Goal: Task Accomplishment & Management: Use online tool/utility

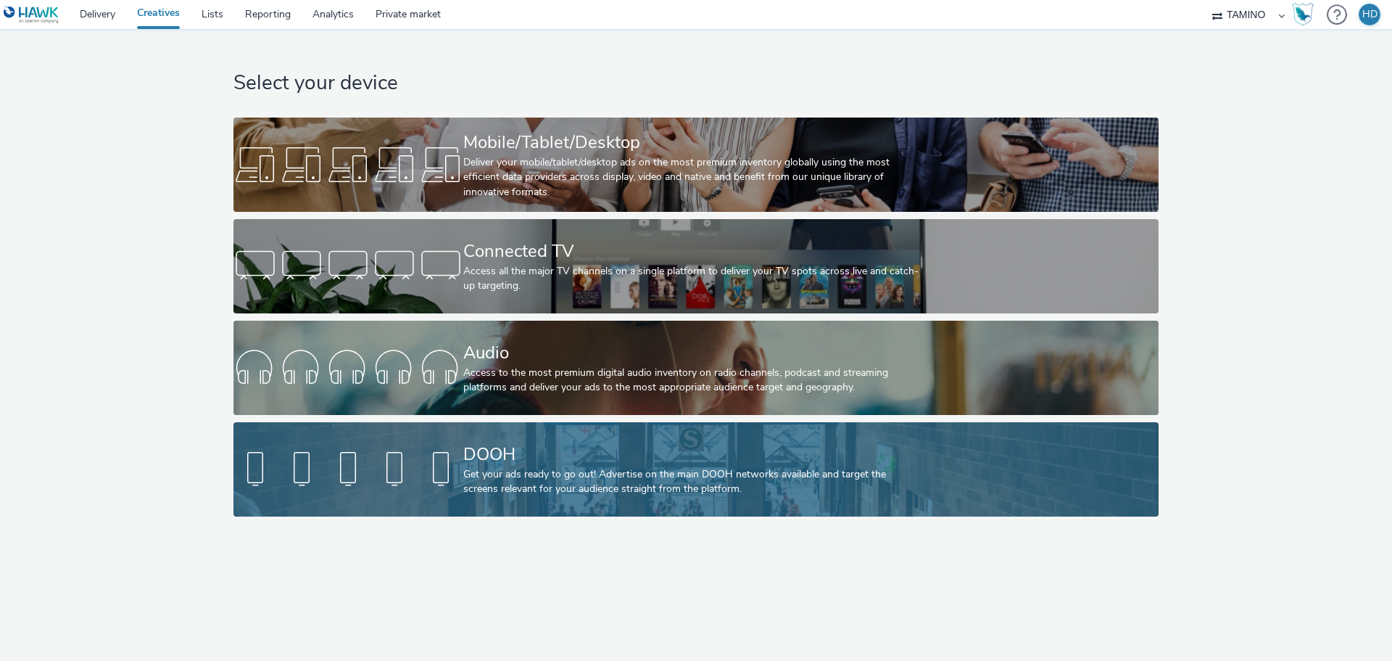
click at [521, 453] on div "DOOH" at bounding box center [693, 454] width 460 height 25
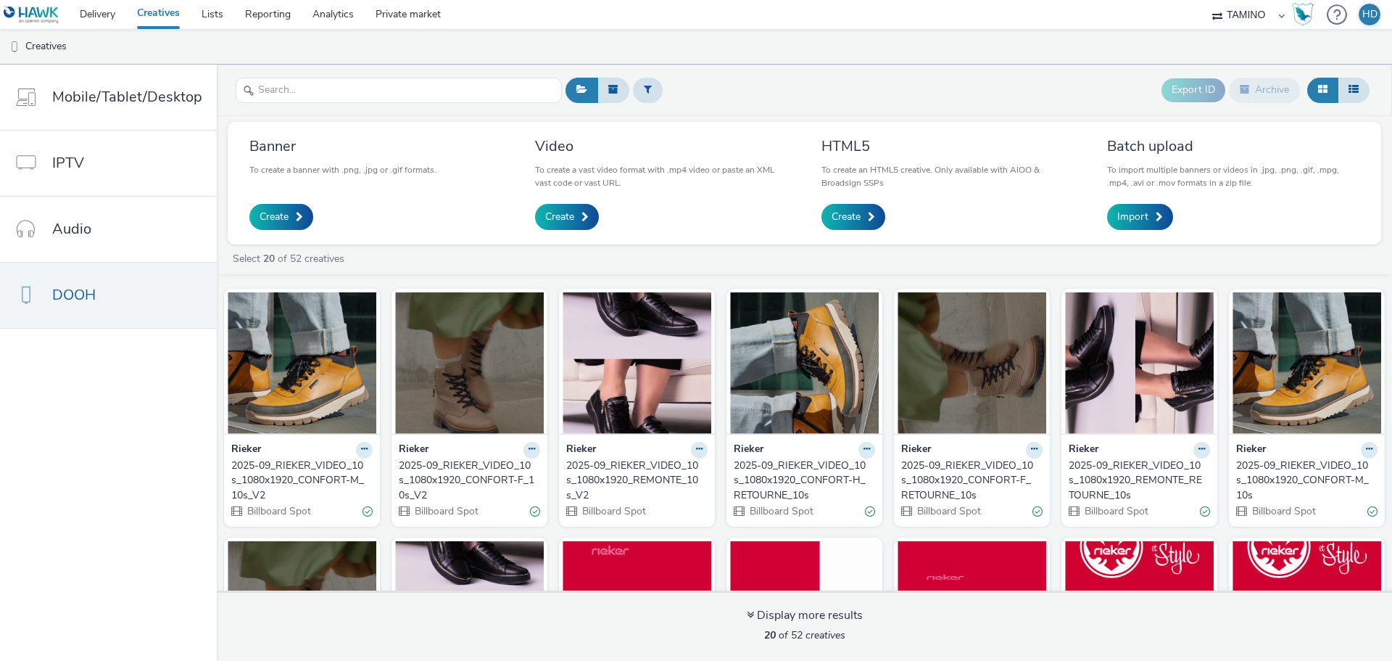
drag, startPoint x: 594, startPoint y: 450, endPoint x: 590, endPoint y: 468, distance: 18.6
click at [590, 468] on div "2025-09_RIEKER_VIDEO_10s_1080x1920_REMONTE_10s_V2" at bounding box center [634, 480] width 136 height 44
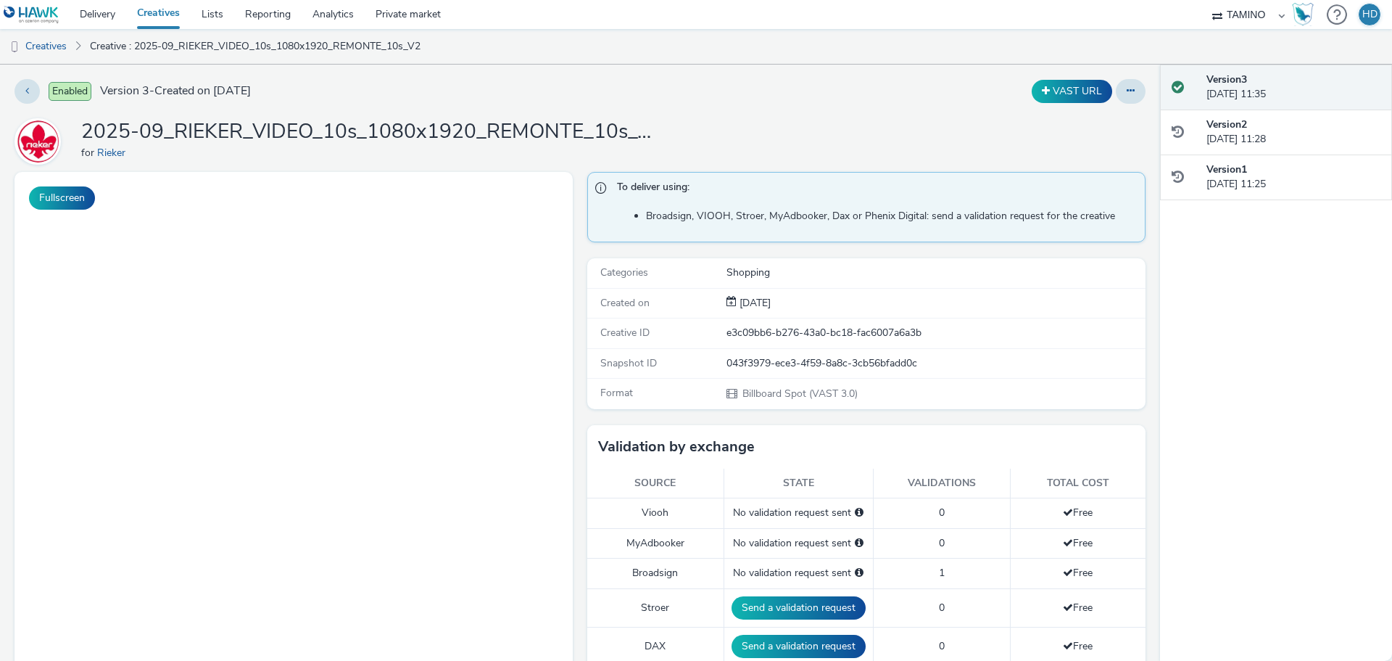
scroll to position [580, 0]
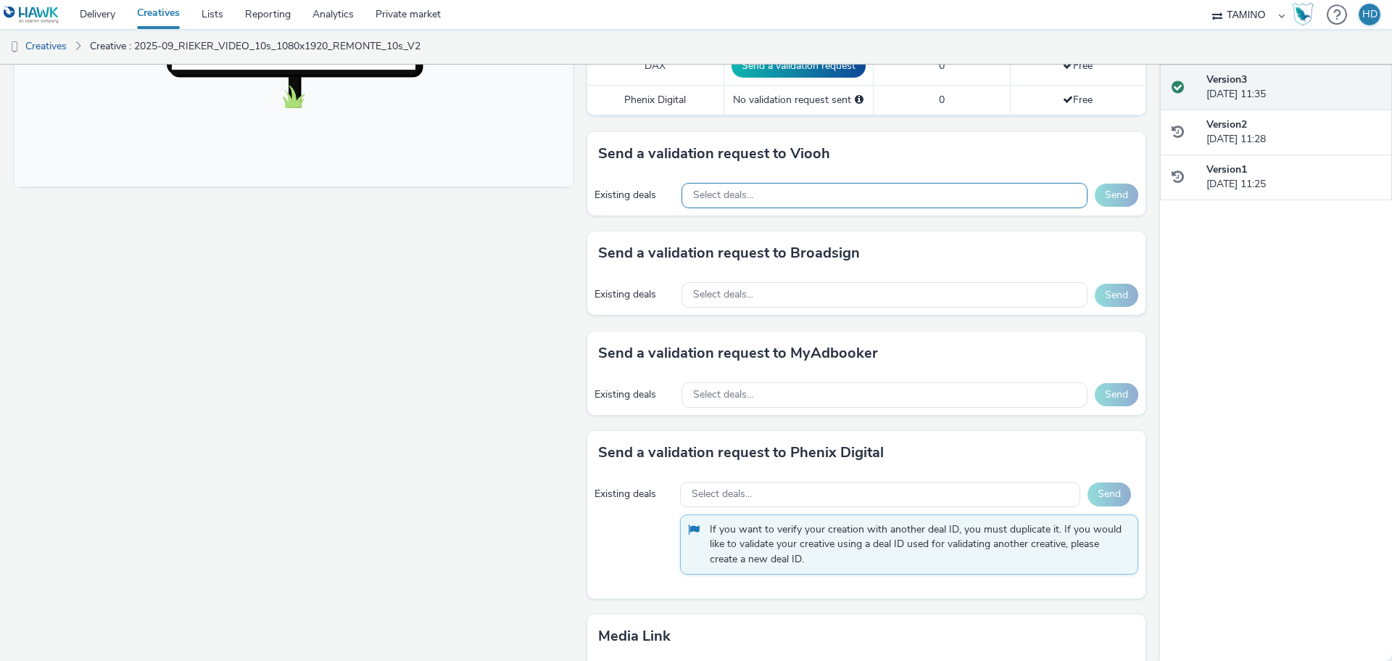
click at [719, 194] on span "Select deals..." at bounding box center [723, 195] width 60 height 12
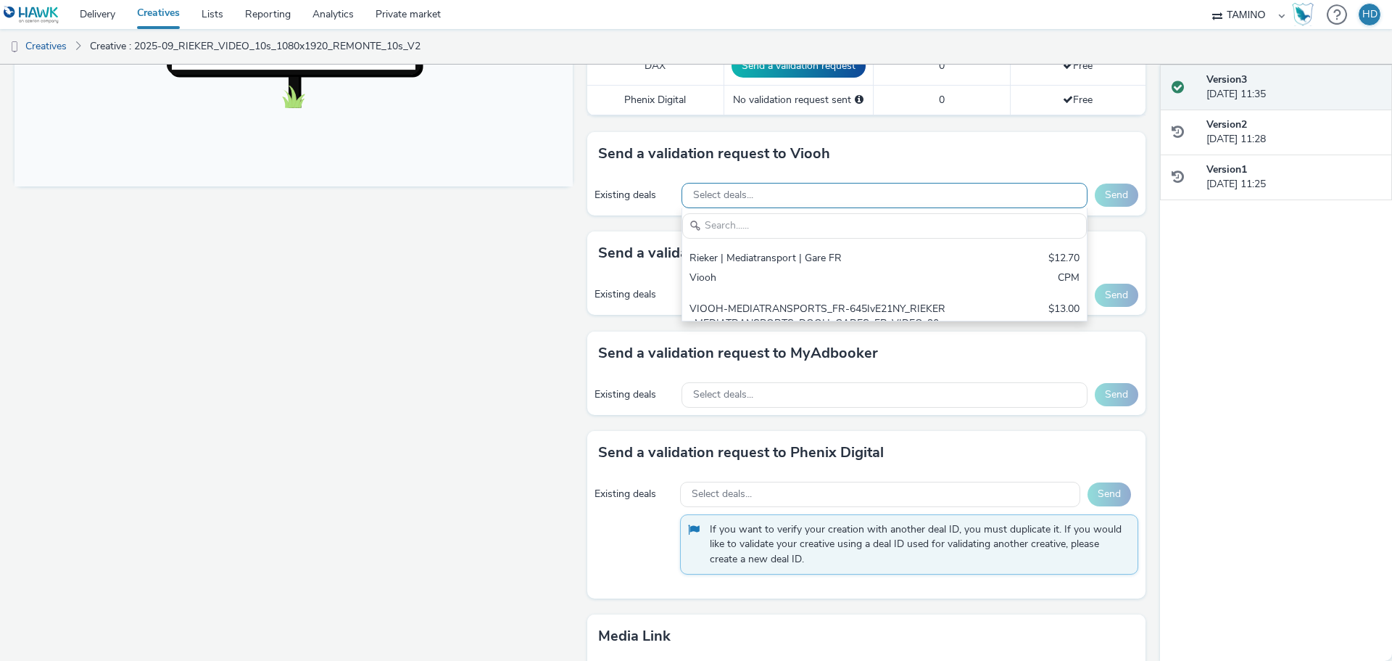
scroll to position [0, 0]
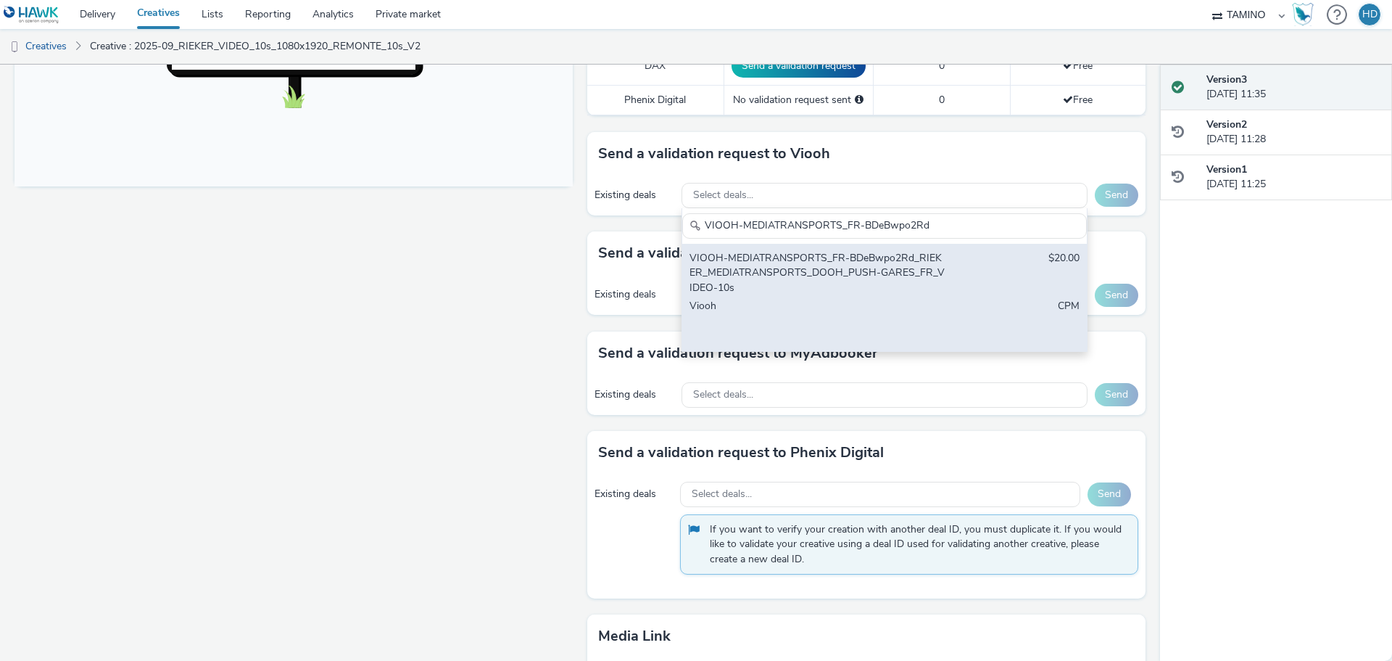
type input "VIOOH-MEDIATRANSPORTS_FR-BDeBwpo2Rd"
click at [765, 317] on div "Viooh" at bounding box center [818, 321] width 257 height 44
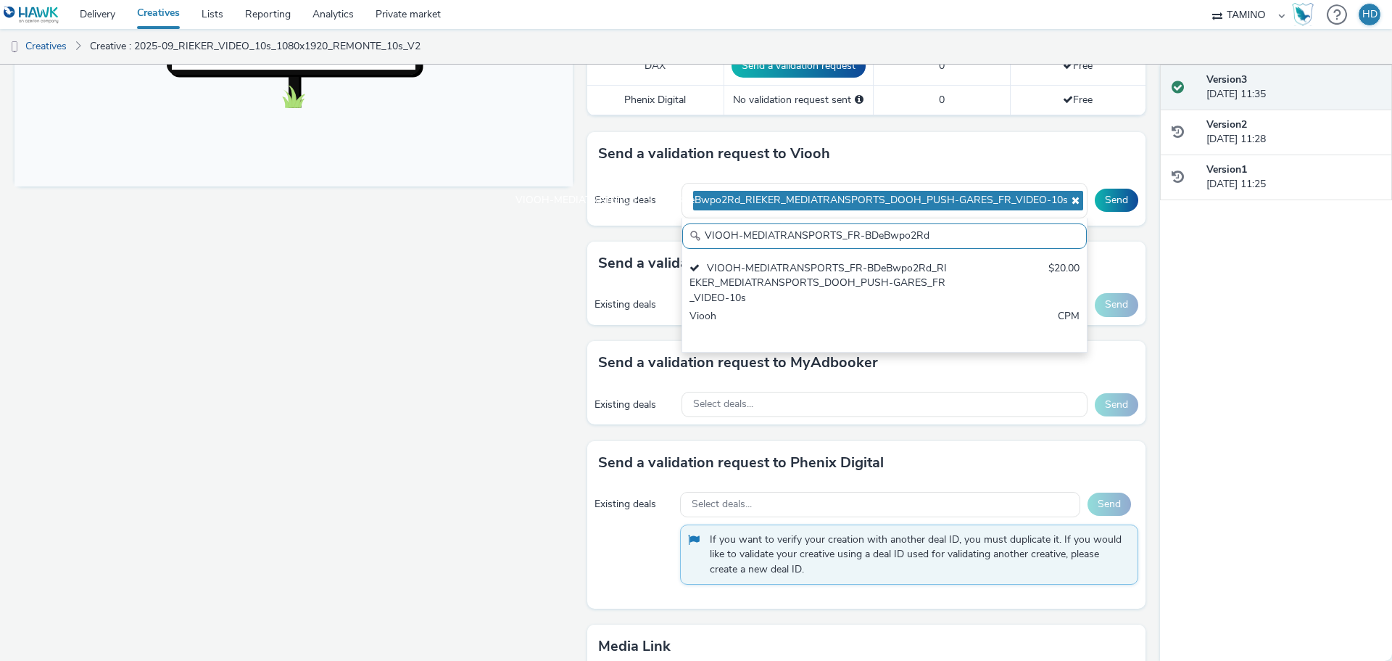
click at [996, 135] on div "Send a validation request to Viooh" at bounding box center [866, 154] width 558 height 44
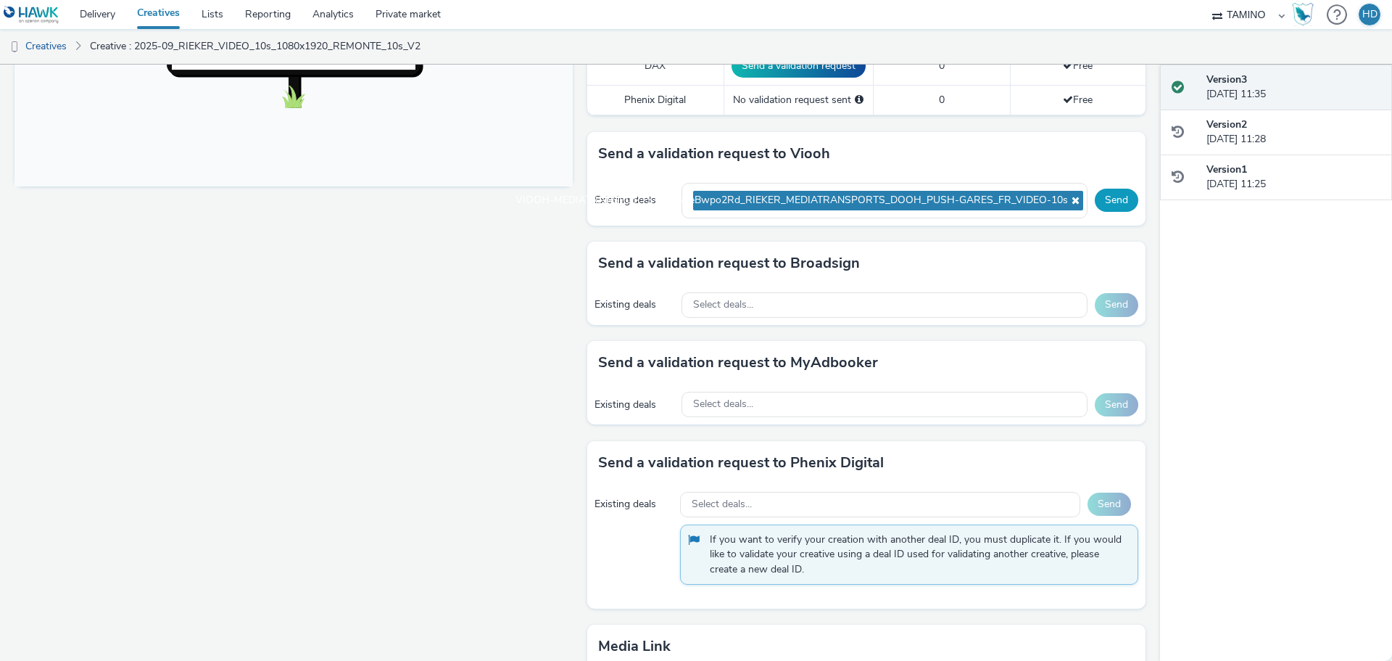
click at [1115, 197] on button "Send" at bounding box center [1117, 200] width 44 height 23
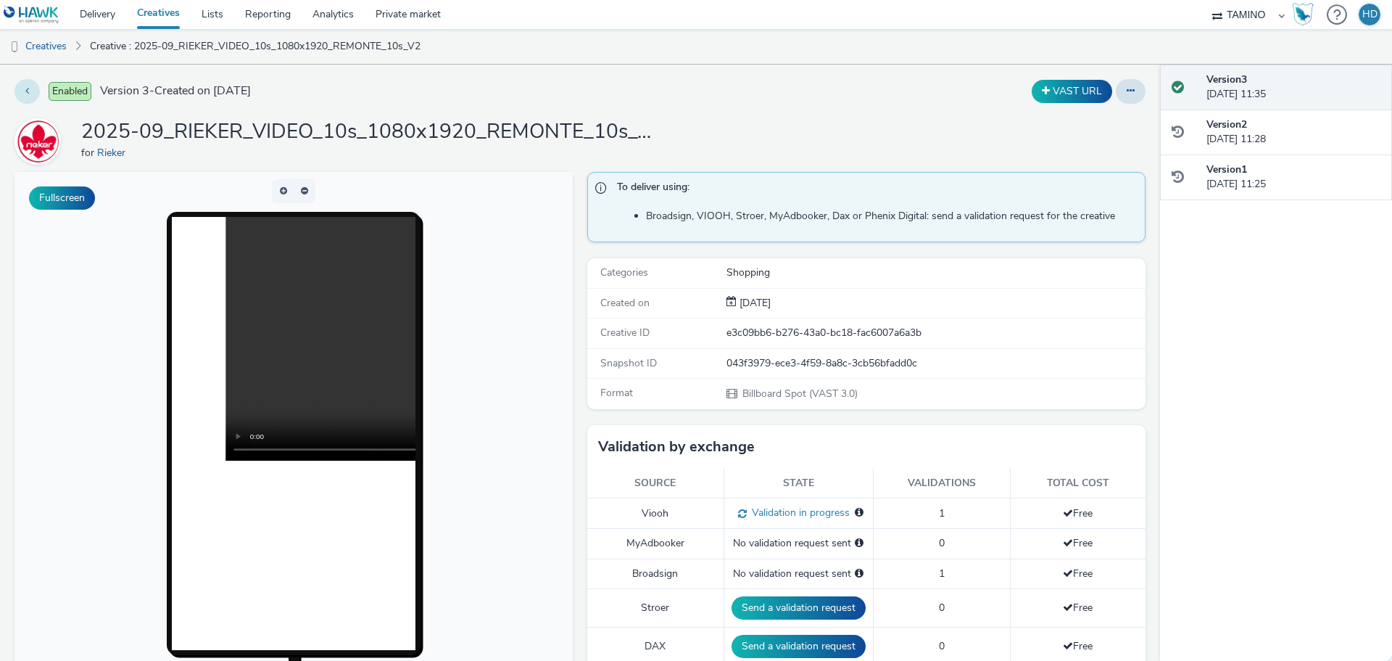
click at [28, 89] on icon at bounding box center [27, 91] width 4 height 10
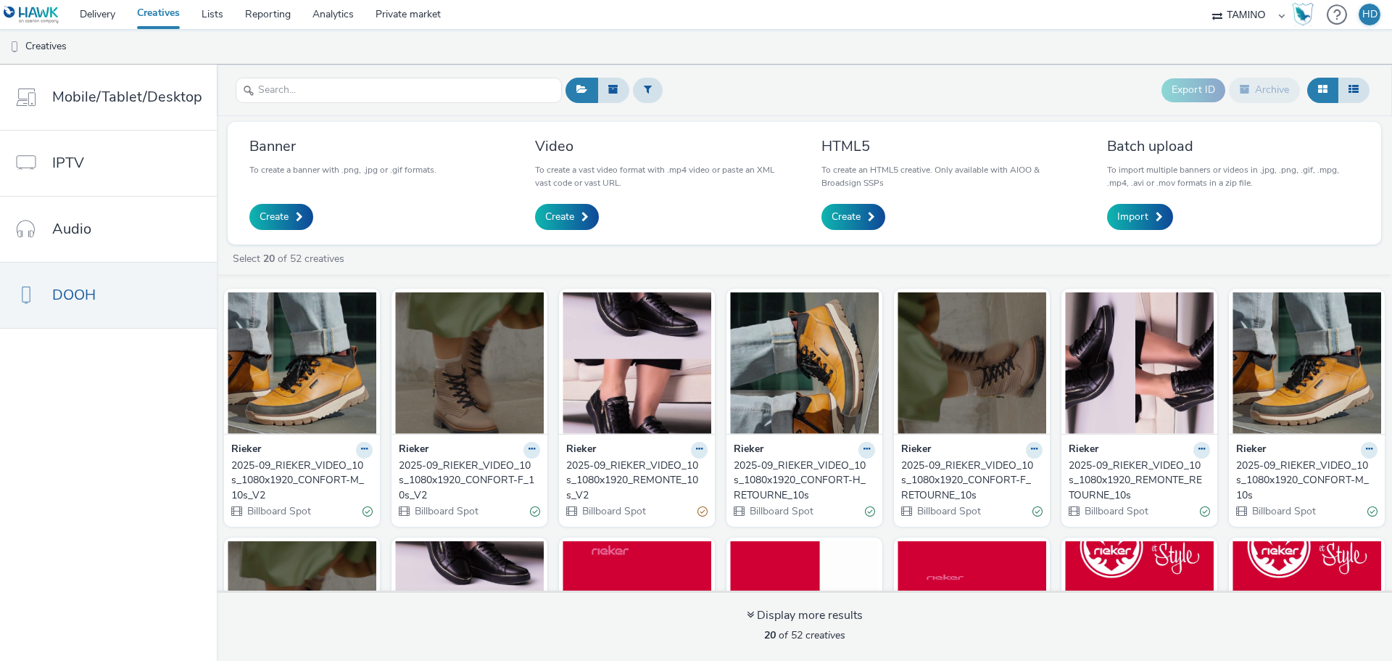
click at [458, 460] on div "2025-09_RIEKER_VIDEO_10s_1080x1920_CONFORT-F_10s_V2" at bounding box center [467, 480] width 136 height 44
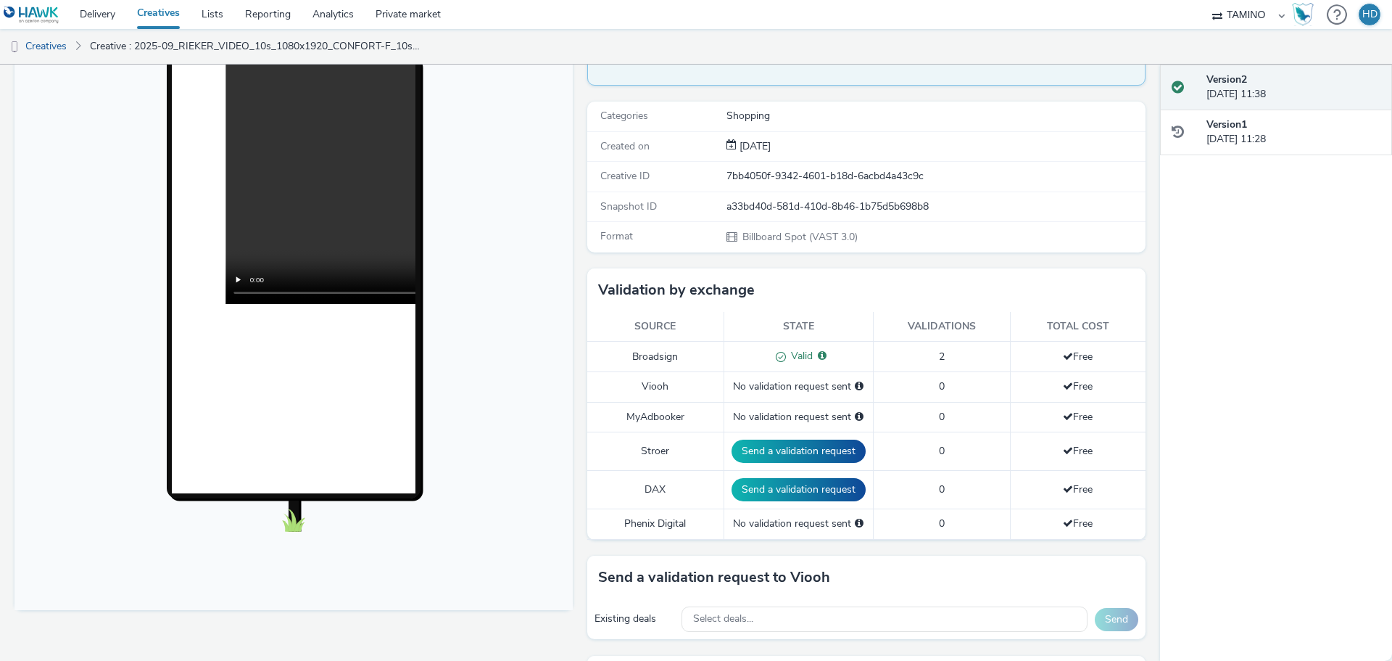
scroll to position [363, 0]
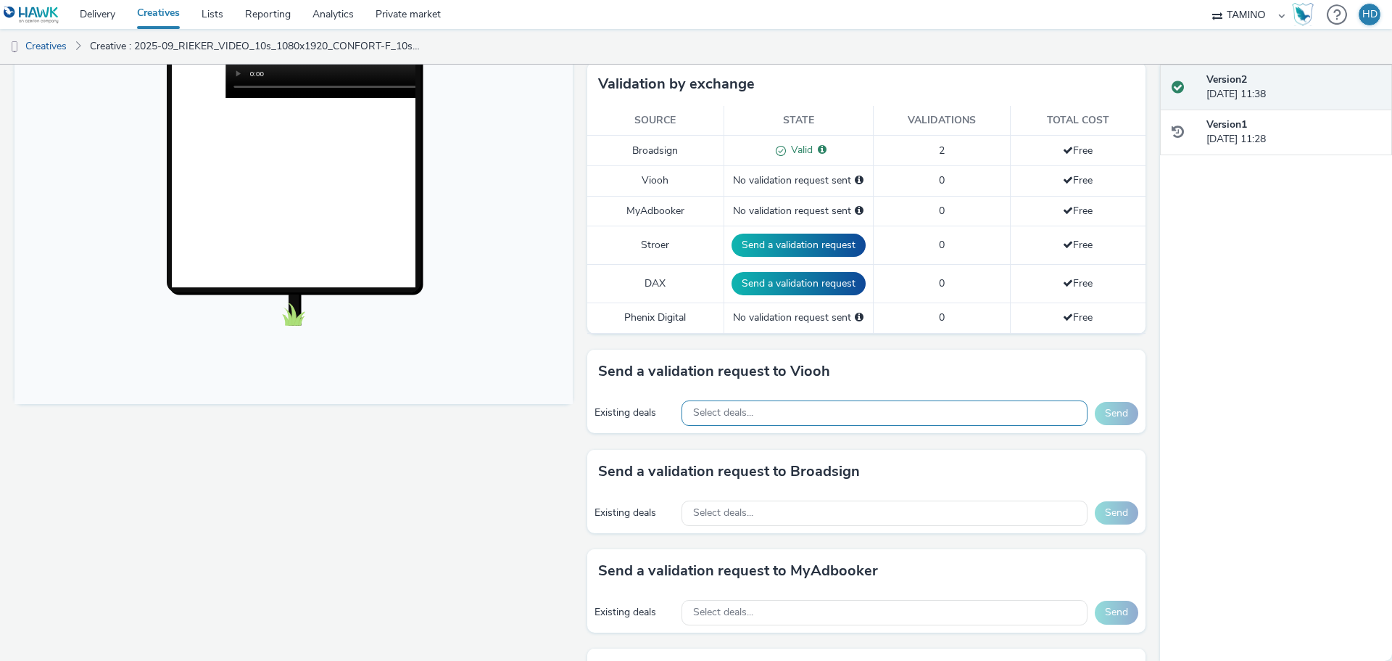
click at [744, 421] on div "Select deals..." at bounding box center [885, 412] width 406 height 25
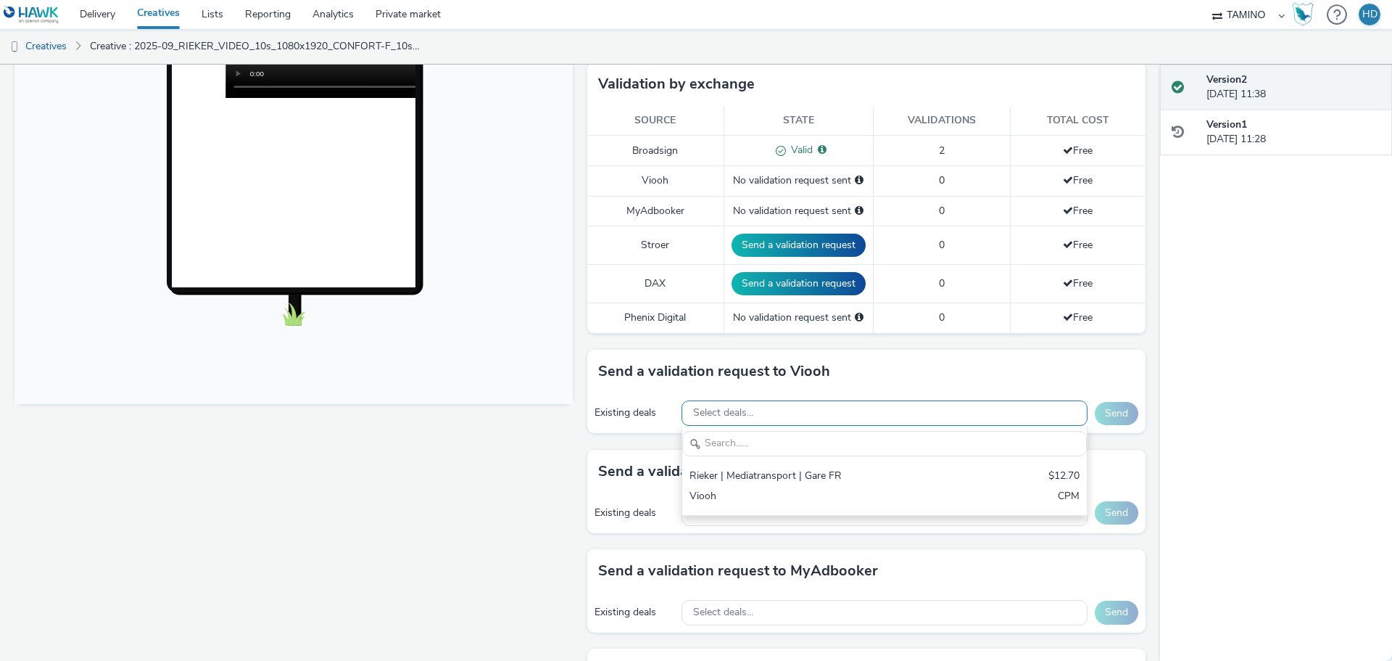
scroll to position [0, 0]
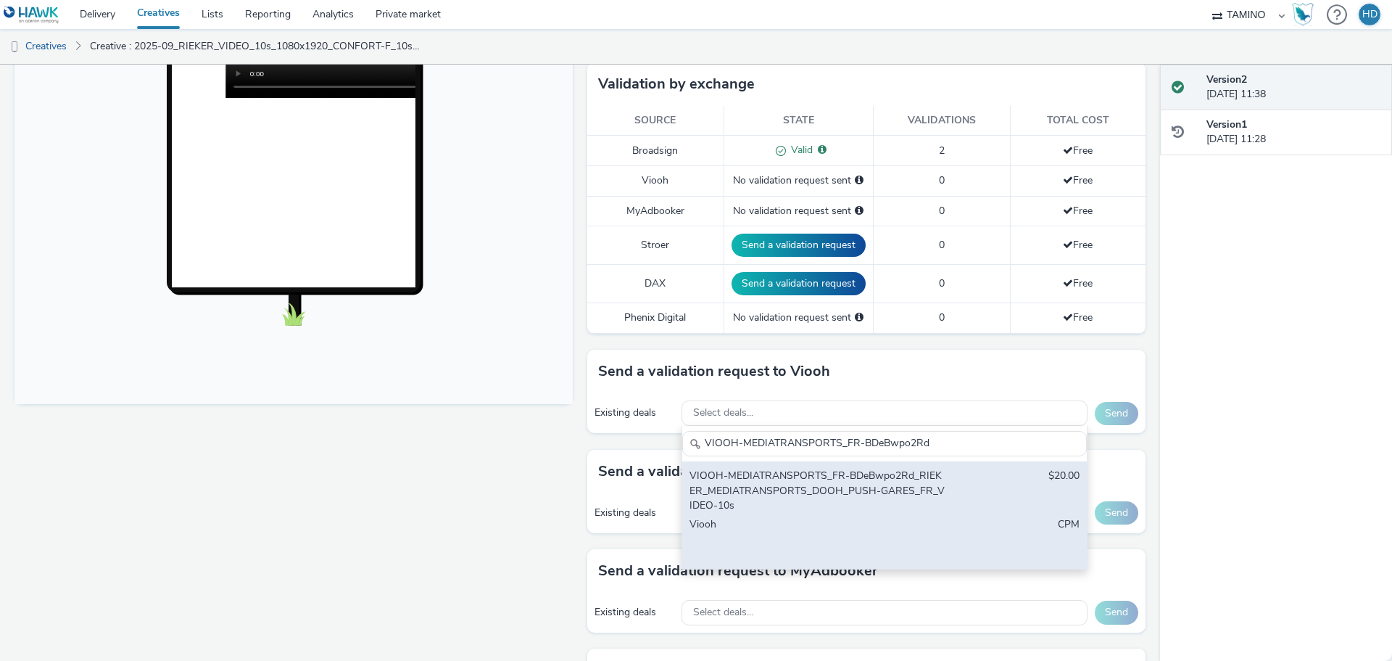
type input "VIOOH-MEDIATRANSPORTS_FR-BDeBwpo2Rd"
click at [874, 502] on div "VIOOH-MEDIATRANSPORTS_FR-BDeBwpo2Rd_RIEKER_MEDIATRANSPORTS_DOOH_PUSH-GARES_FR_V…" at bounding box center [818, 490] width 257 height 44
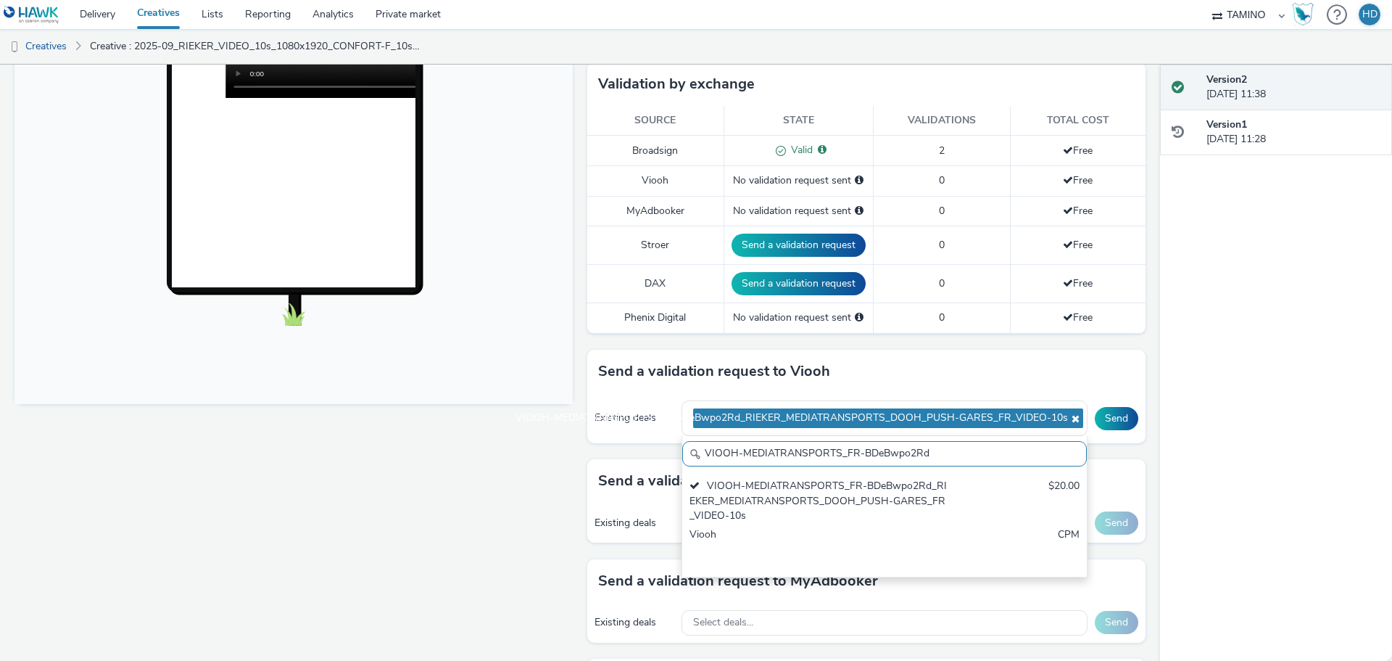
click at [985, 363] on div "Send a validation request to Viooh" at bounding box center [866, 372] width 558 height 44
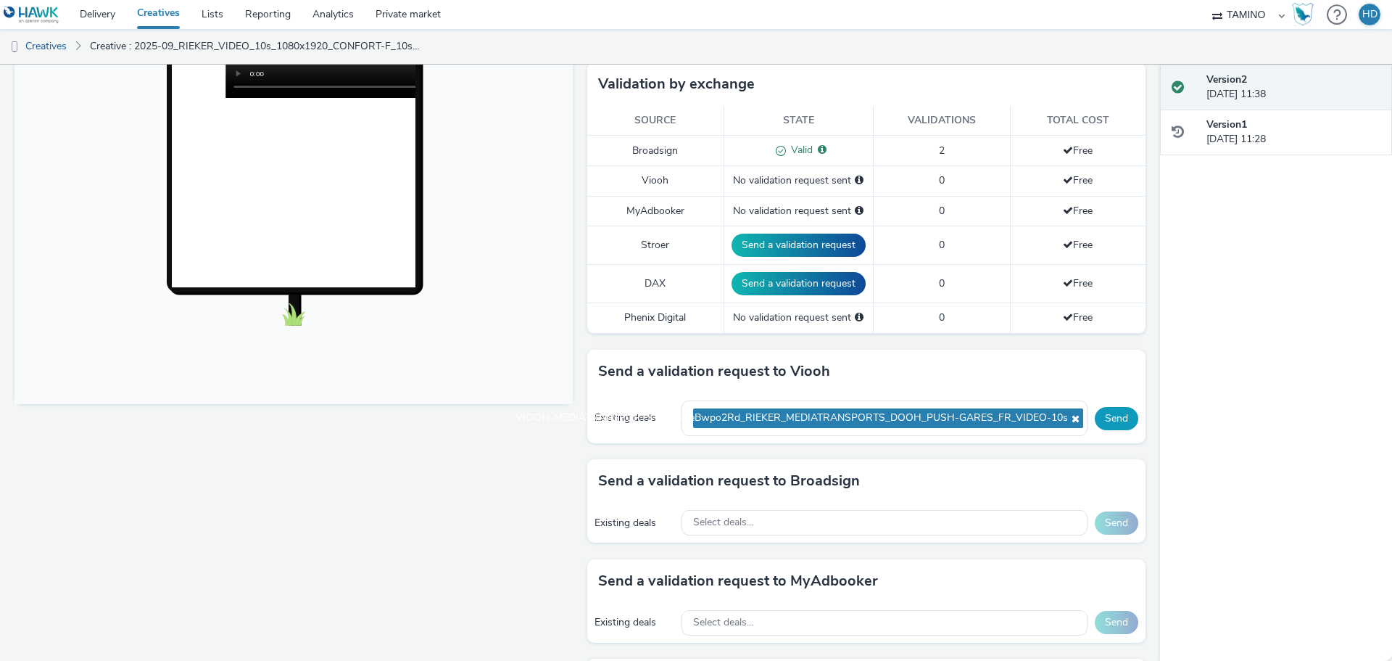
click at [1096, 420] on button "Send" at bounding box center [1117, 418] width 44 height 23
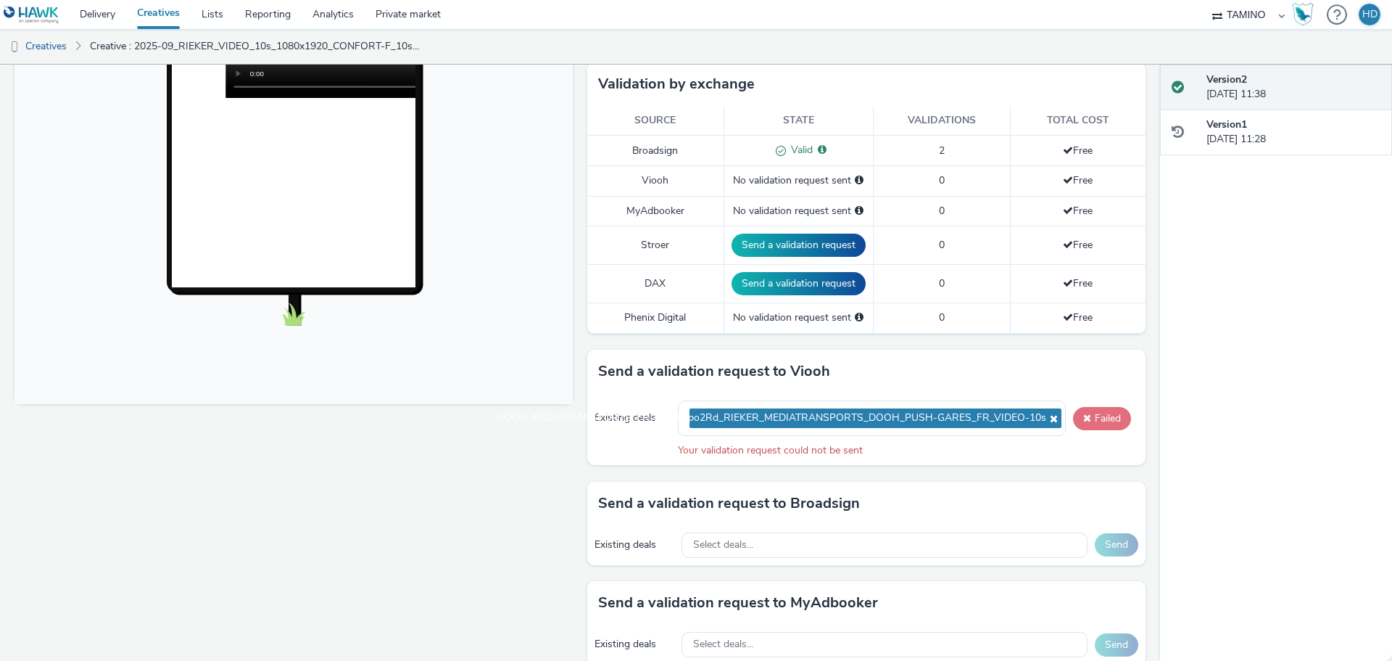
click at [1112, 414] on button "Failed" at bounding box center [1102, 418] width 58 height 23
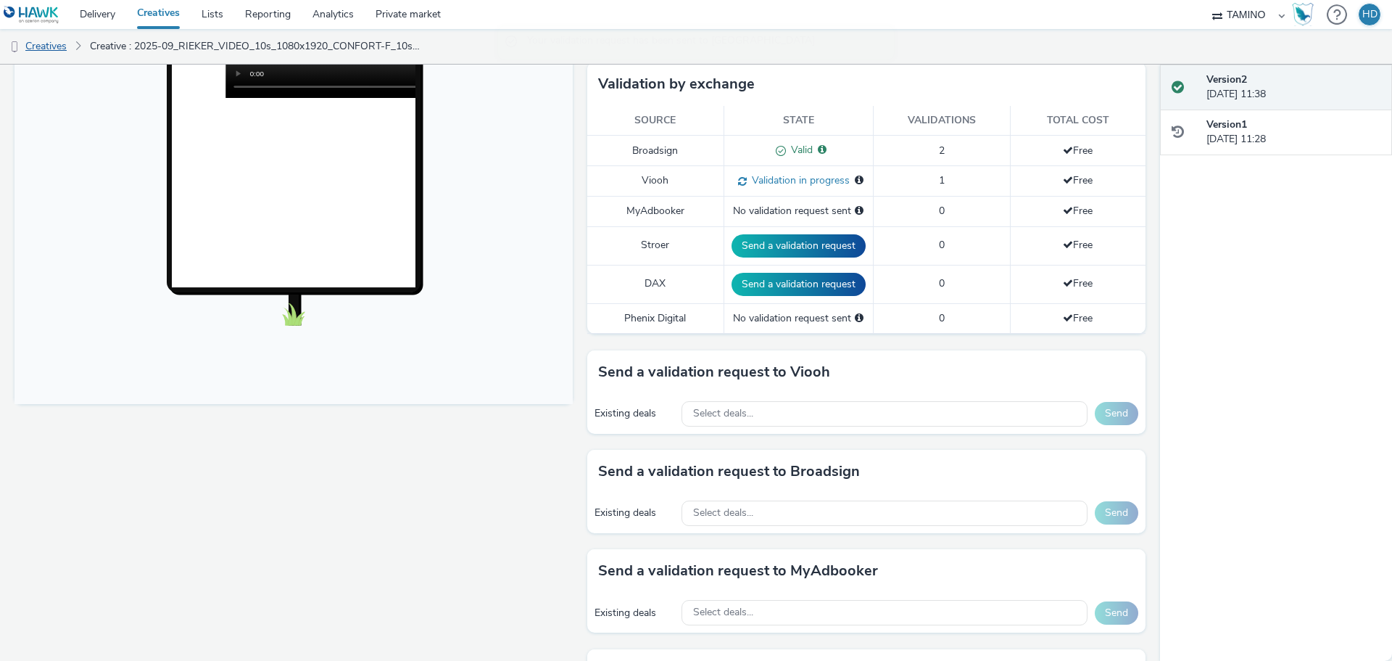
click at [63, 43] on link "Creatives" at bounding box center [37, 46] width 74 height 35
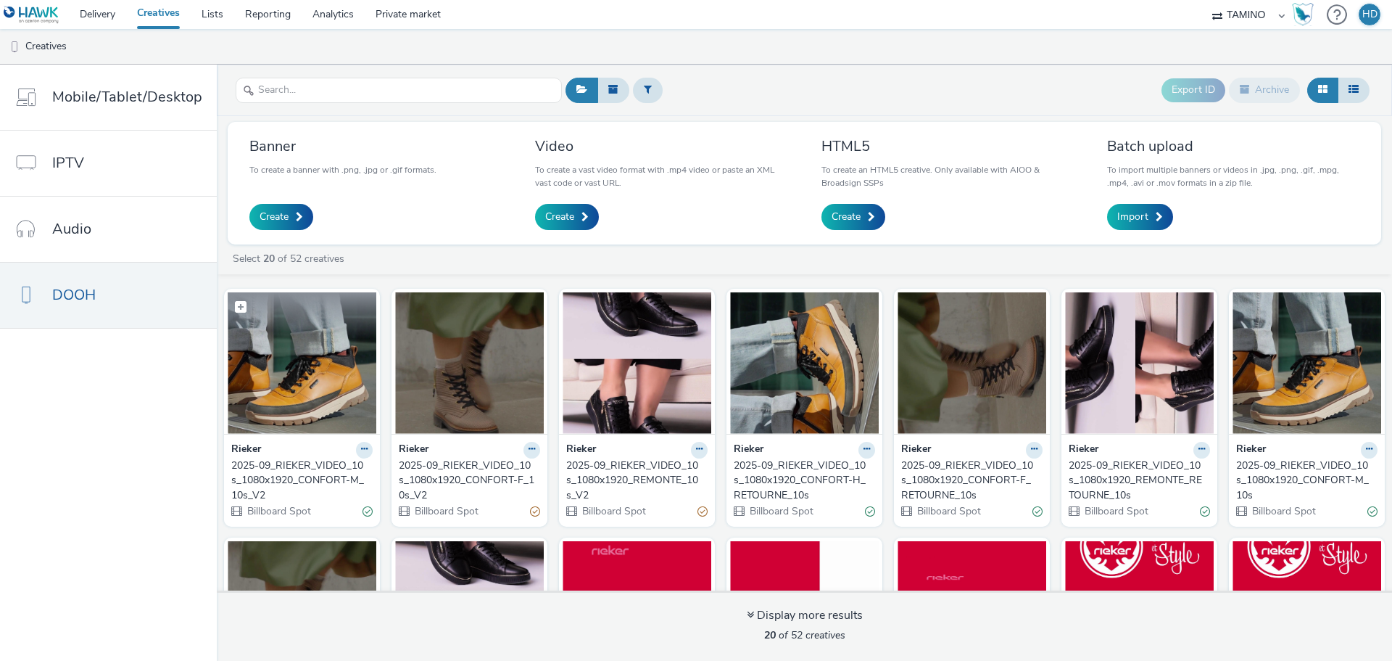
click at [291, 383] on img at bounding box center [302, 362] width 149 height 141
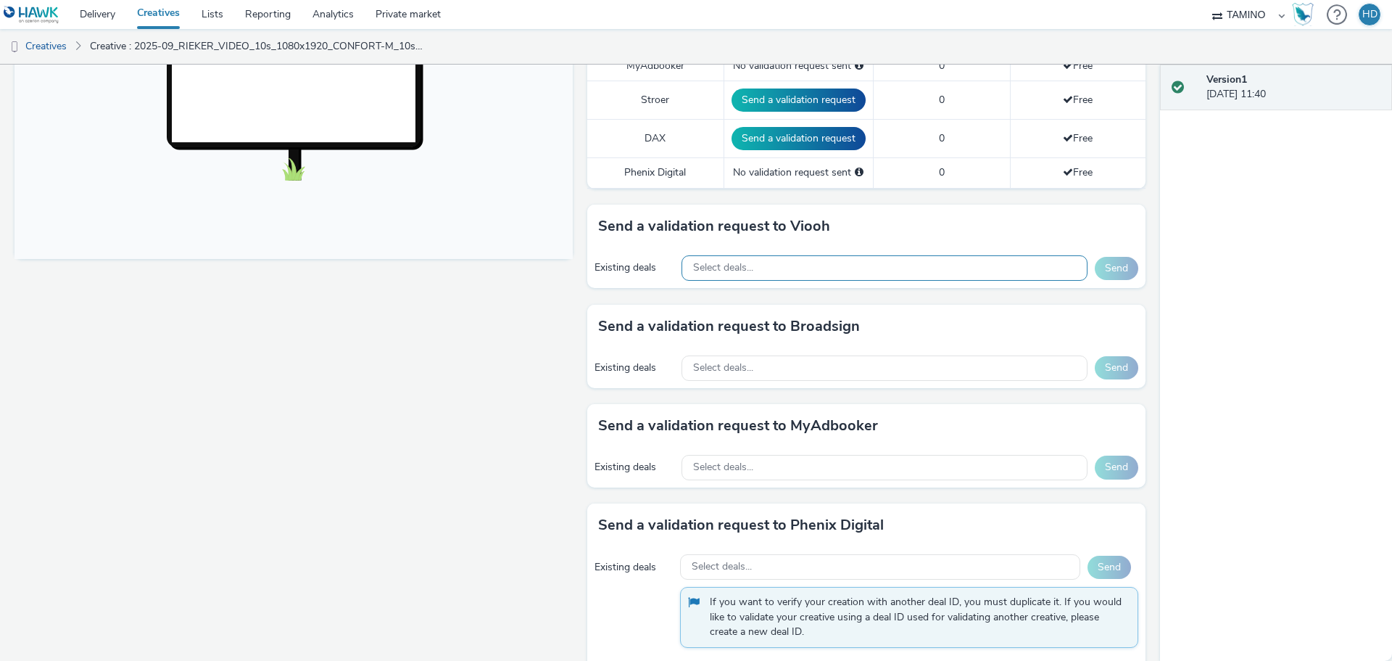
click at [737, 270] on span "Select deals..." at bounding box center [723, 268] width 60 height 12
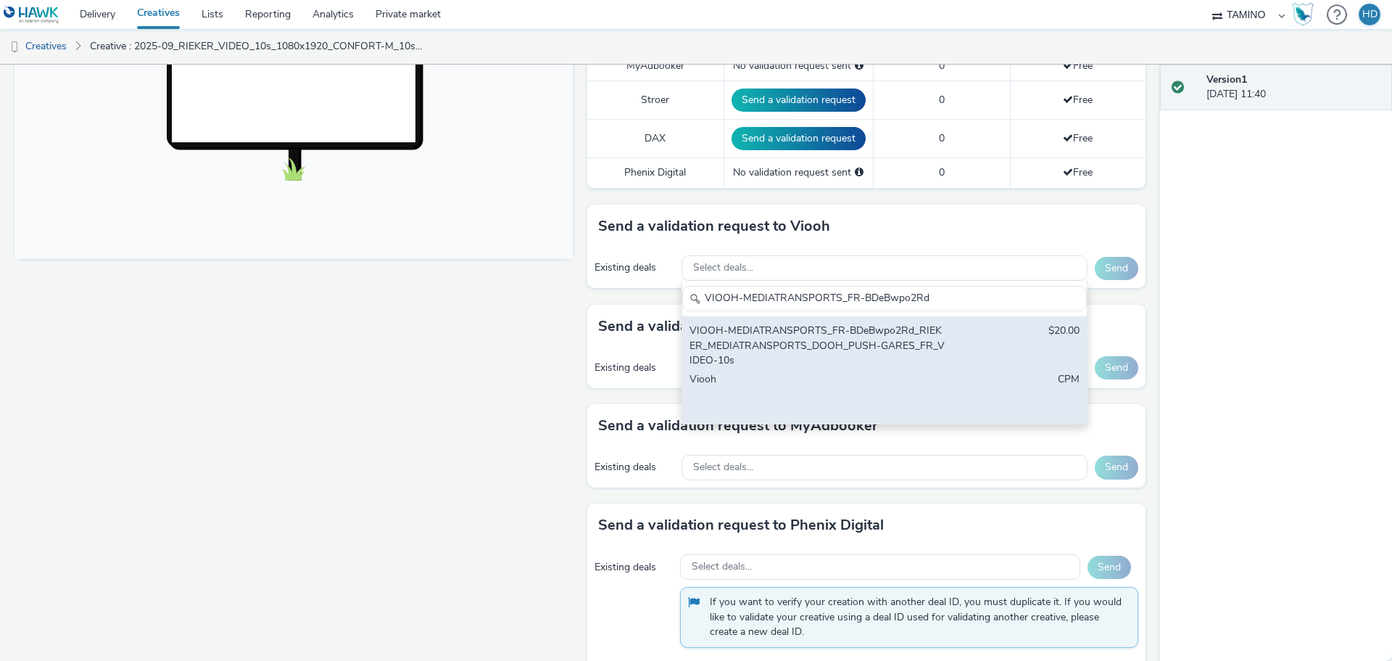
type input "VIOOH-MEDIATRANSPORTS_FR-BDeBwpo2Rd"
click at [806, 362] on div "VIOOH-MEDIATRANSPORTS_FR-BDeBwpo2Rd_RIEKER_MEDIATRANSPORTS_DOOH_PUSH-GARES_FR_V…" at bounding box center [818, 345] width 257 height 44
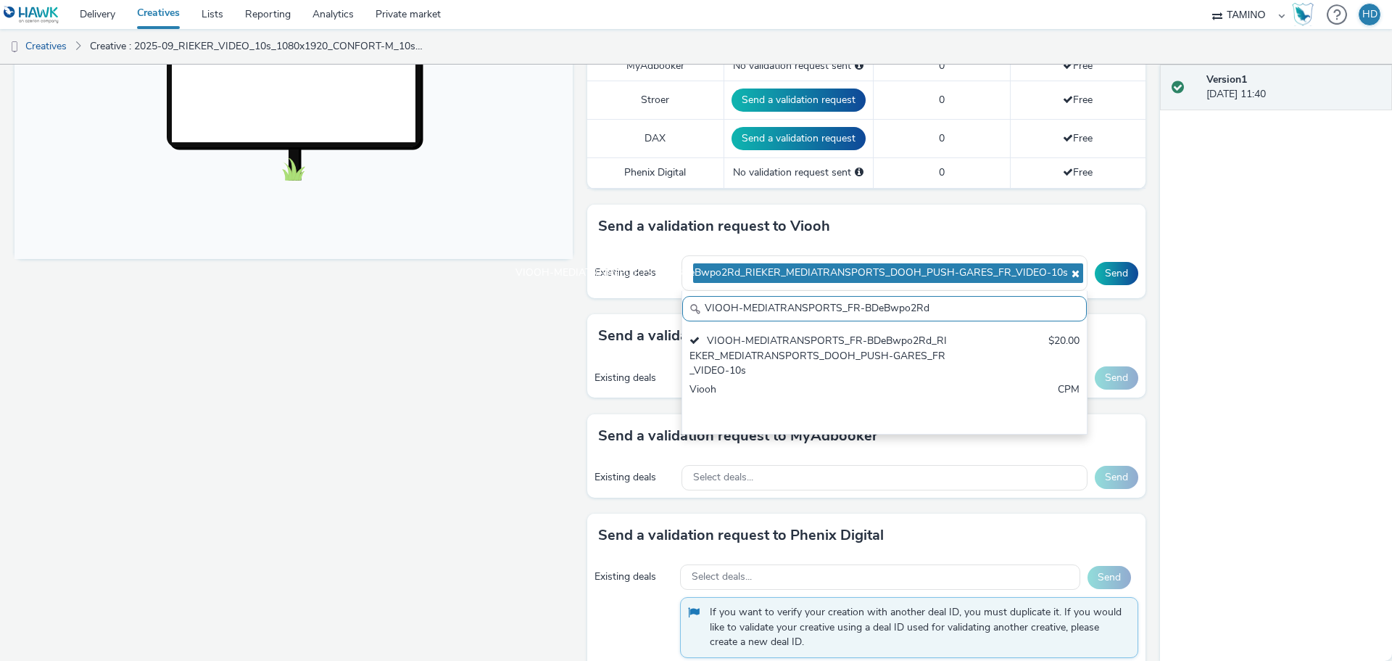
click at [980, 227] on div "Send a validation request to Viooh" at bounding box center [866, 226] width 558 height 44
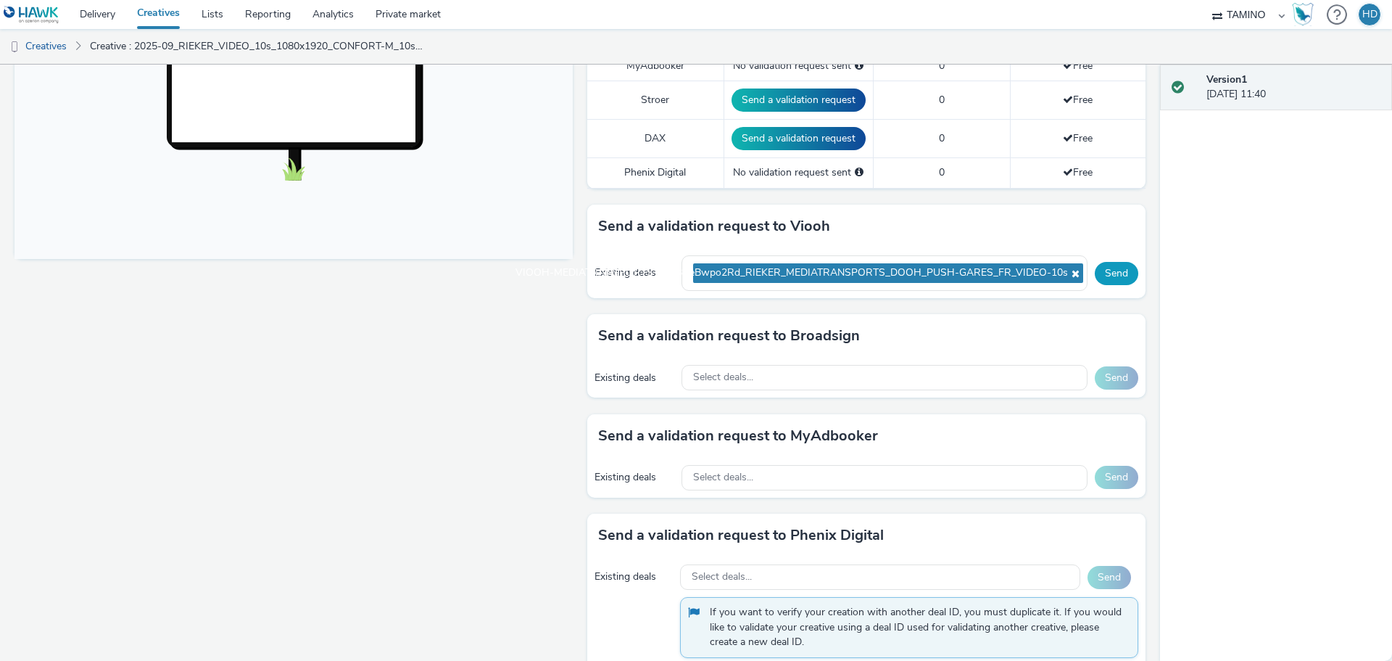
click at [1103, 272] on button "Send" at bounding box center [1117, 273] width 44 height 23
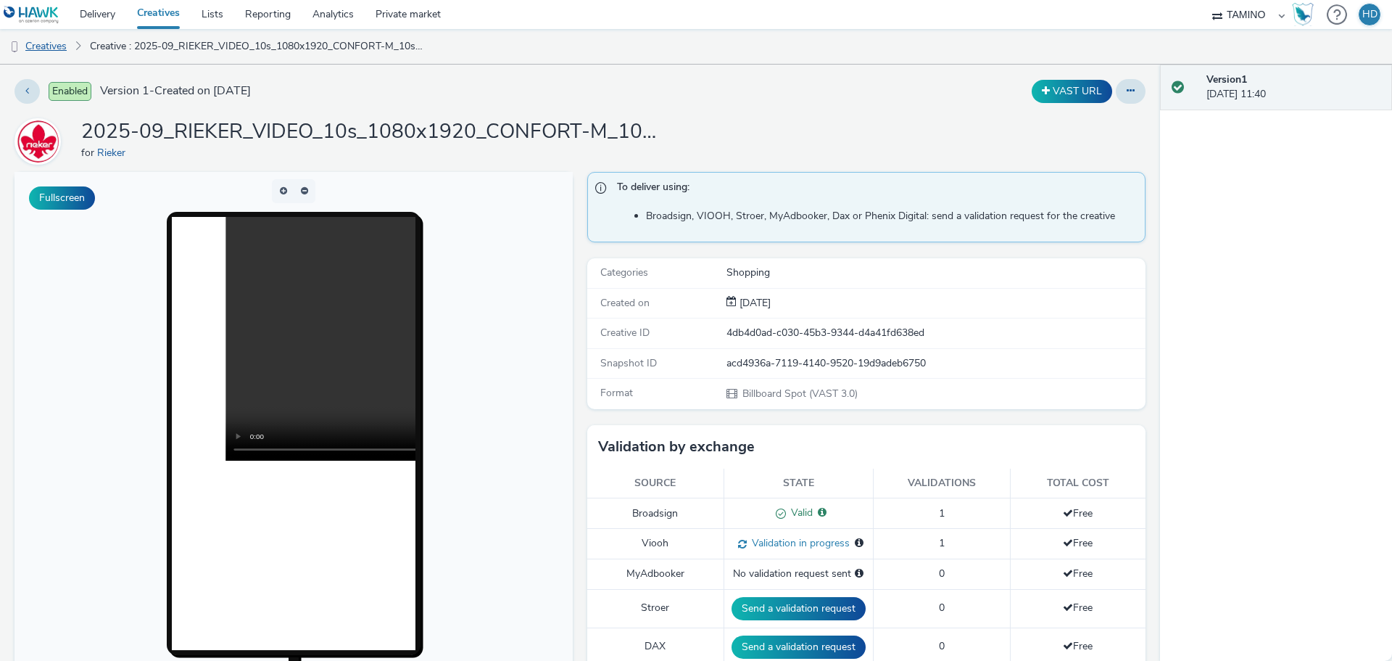
click at [56, 52] on link "Creatives" at bounding box center [37, 46] width 74 height 35
